Goal: Information Seeking & Learning: Learn about a topic

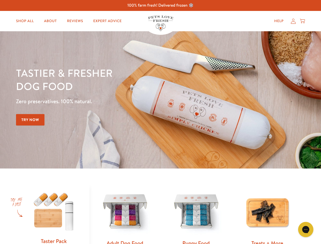
click at [160, 122] on div "Tastier & fresher dog food Zero preservatives. 100% natural. Try Now" at bounding box center [112, 99] width 192 height 67
click at [306, 229] on icon "Gorgias live chat" at bounding box center [305, 229] width 5 height 5
